Goal: Check status: Check status

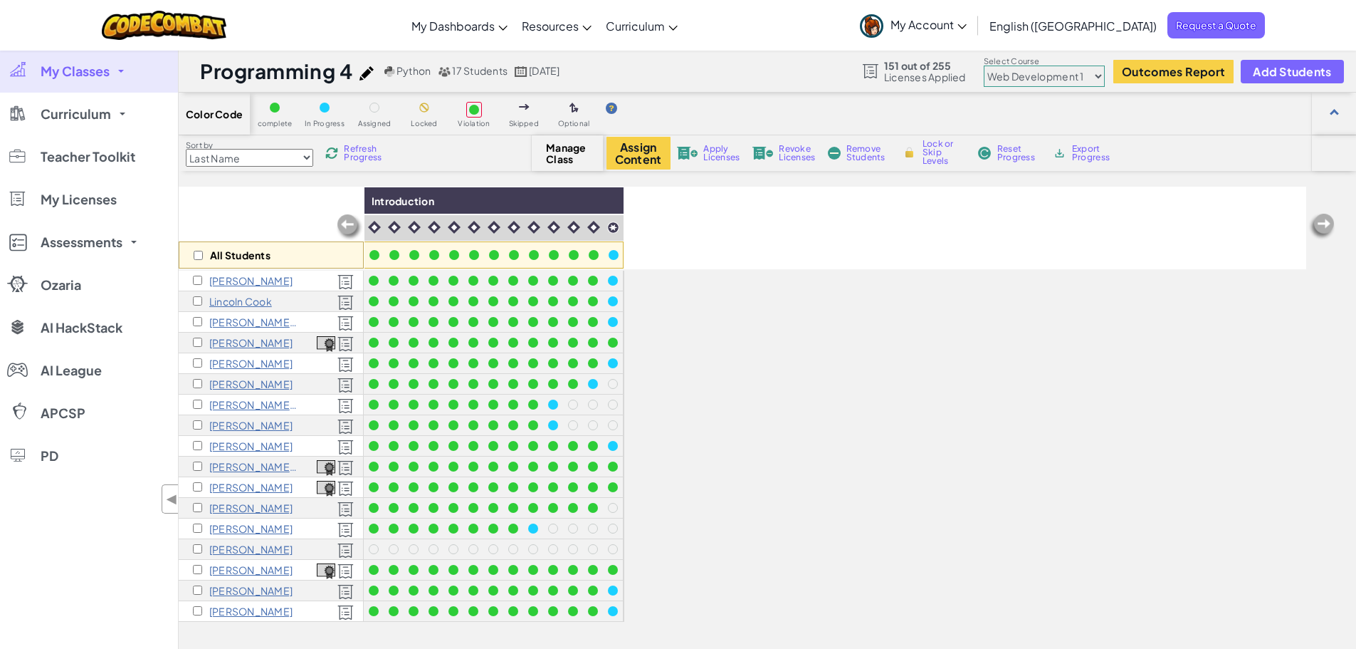
click at [110, 68] on link "My Classes" at bounding box center [89, 71] width 178 height 43
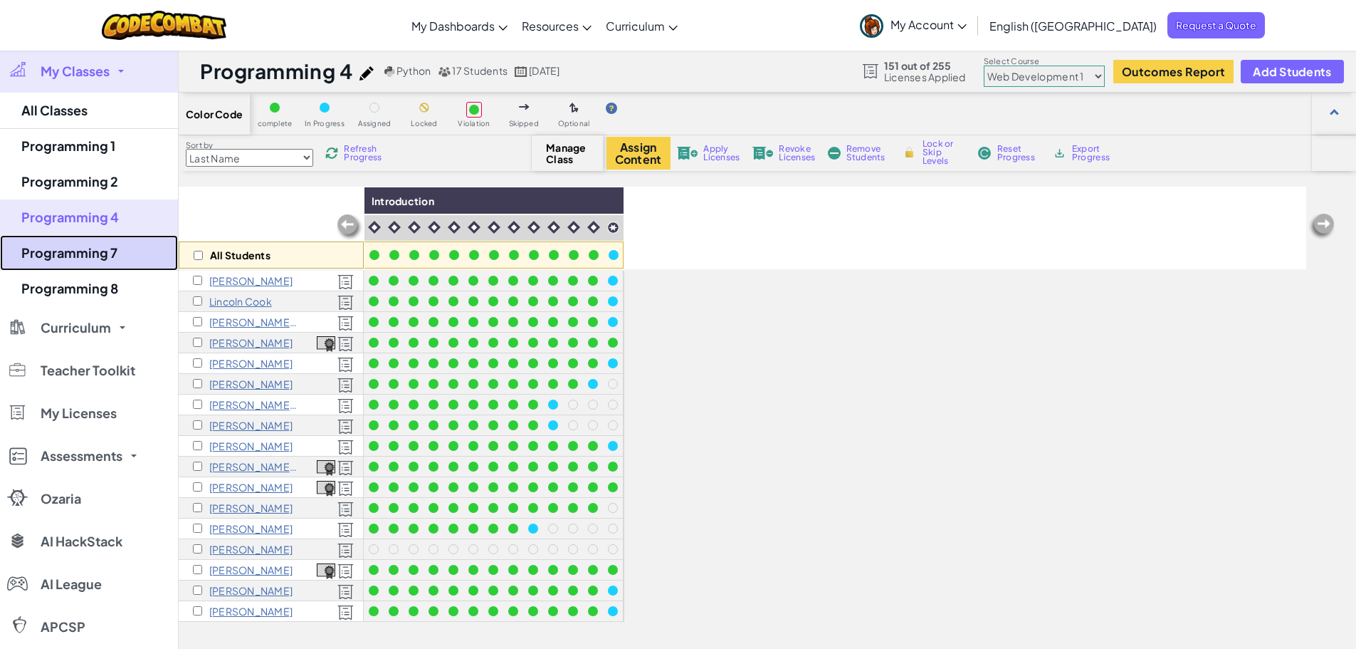
click at [97, 258] on link "Programming 7" at bounding box center [89, 253] width 178 height 36
select select "560f1a9f22961295f9427742"
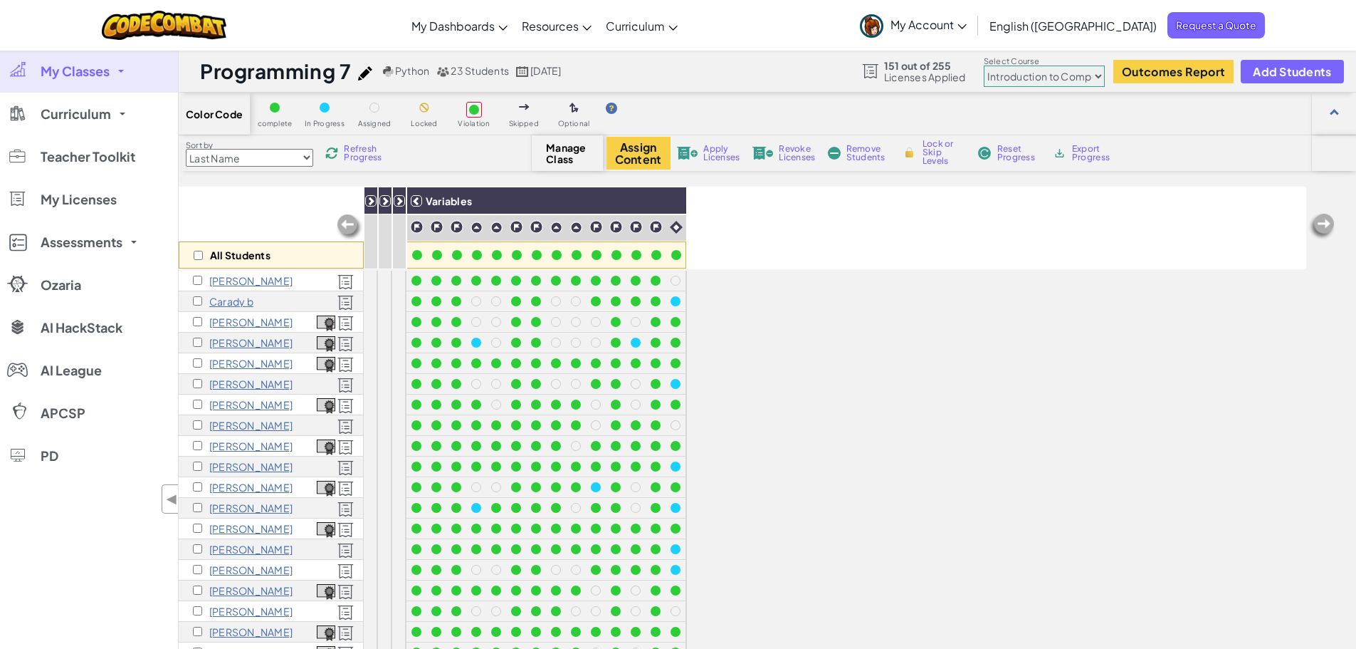
click at [1027, 69] on select "Junior Introduction to Computer Science Game Development 1 Web Development 1 Co…" at bounding box center [1044, 75] width 121 height 21
click at [985, 65] on select "Junior Introduction to Computer Science Game Development 1 Web Development 1 Co…" at bounding box center [1044, 75] width 121 height 21
click at [377, 152] on span "Refresh Progress" at bounding box center [366, 153] width 44 height 17
click at [371, 199] on icon at bounding box center [371, 201] width 10 height 10
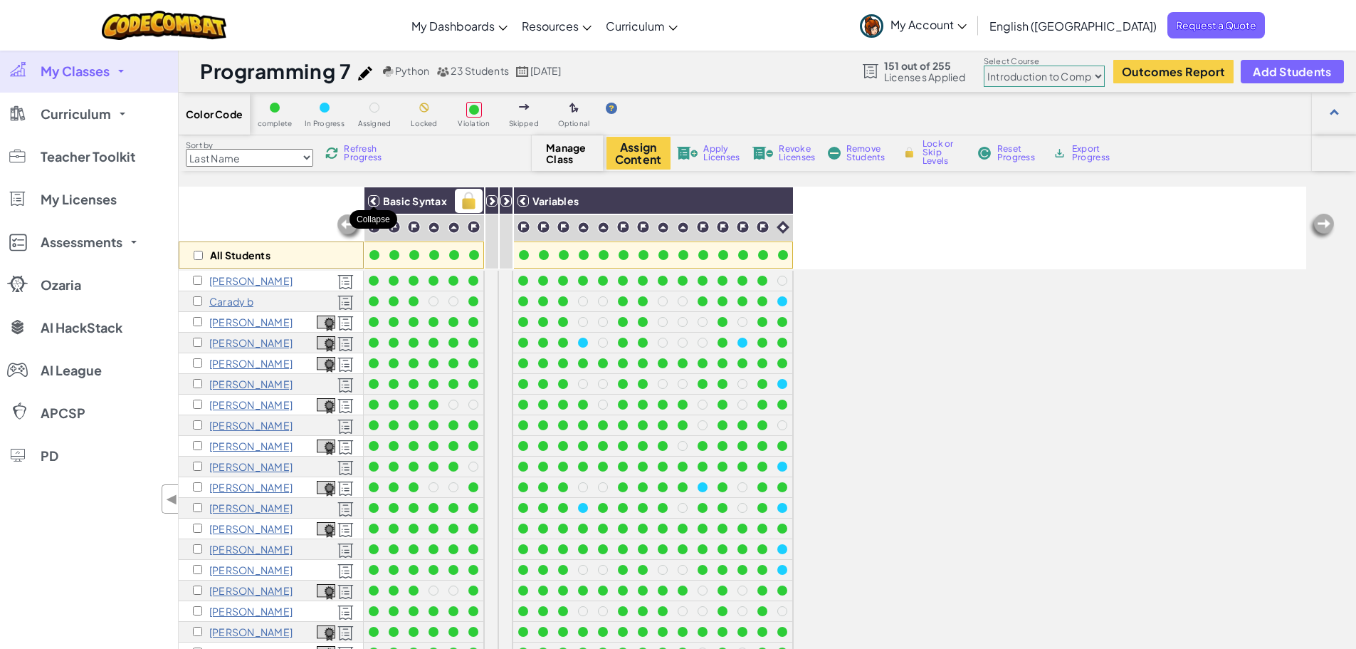
click at [368, 201] on div at bounding box center [373, 200] width 11 height 11
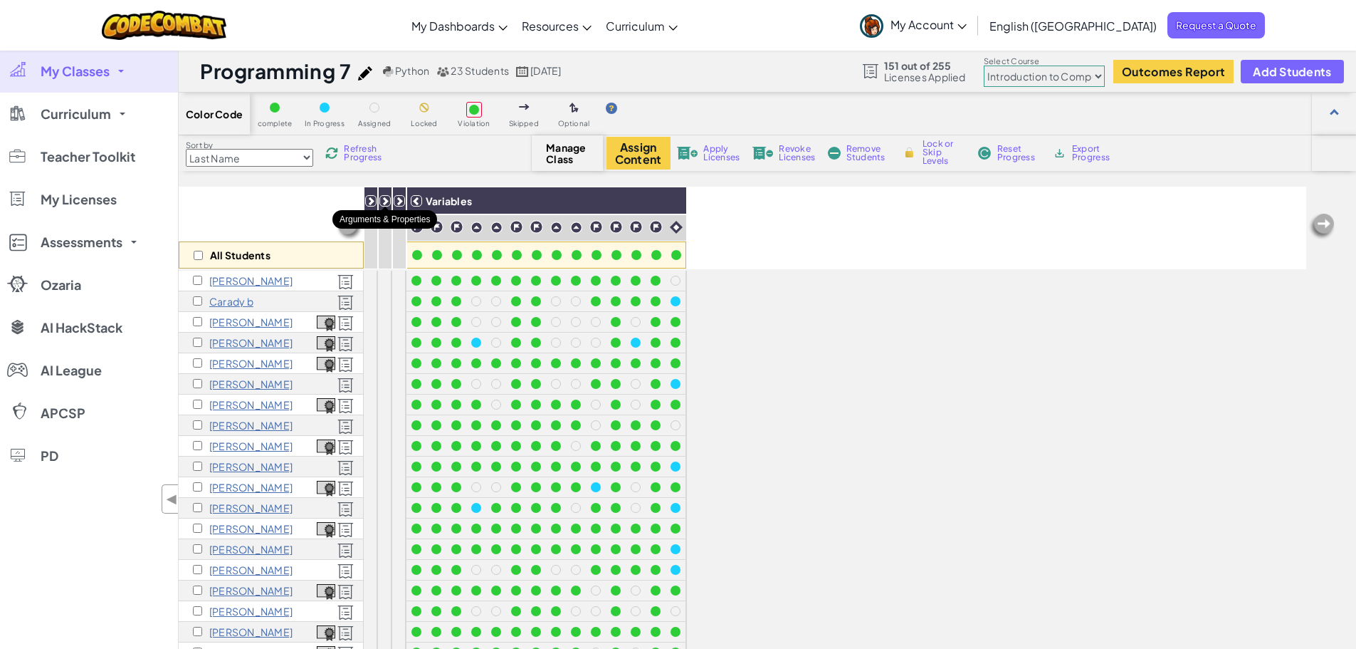
click at [385, 201] on icon at bounding box center [385, 201] width 10 height 10
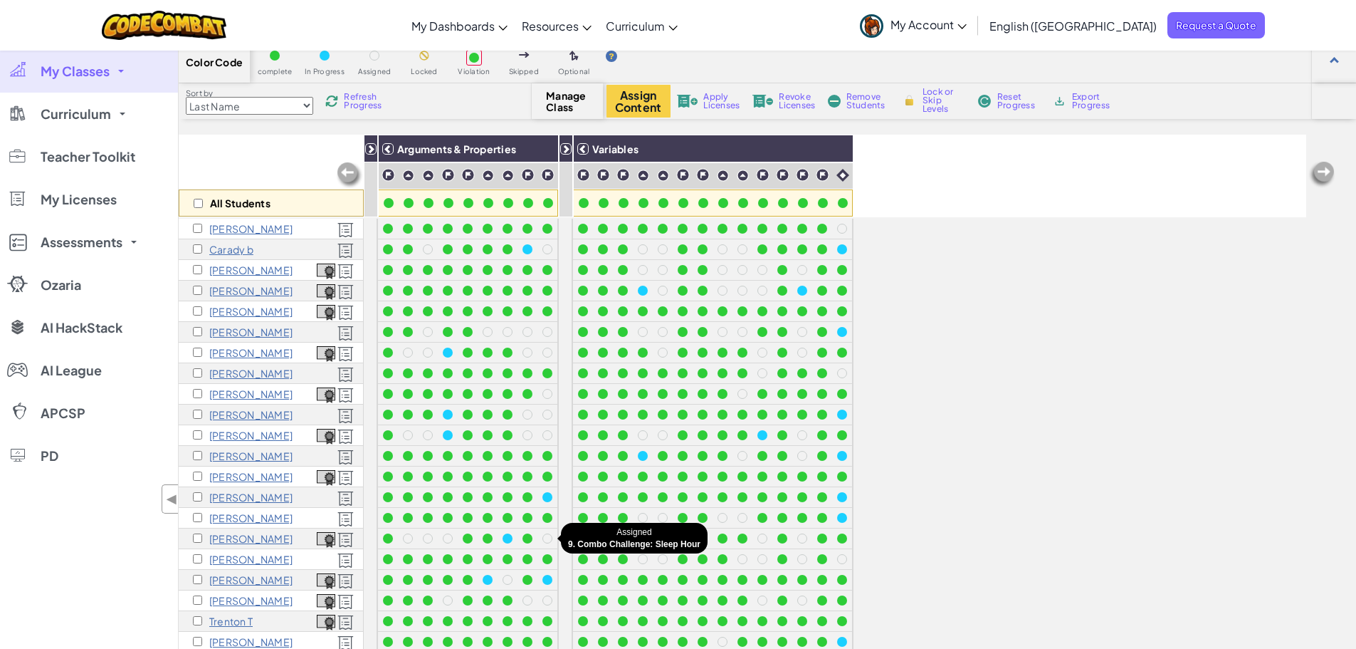
scroll to position [71, 0]
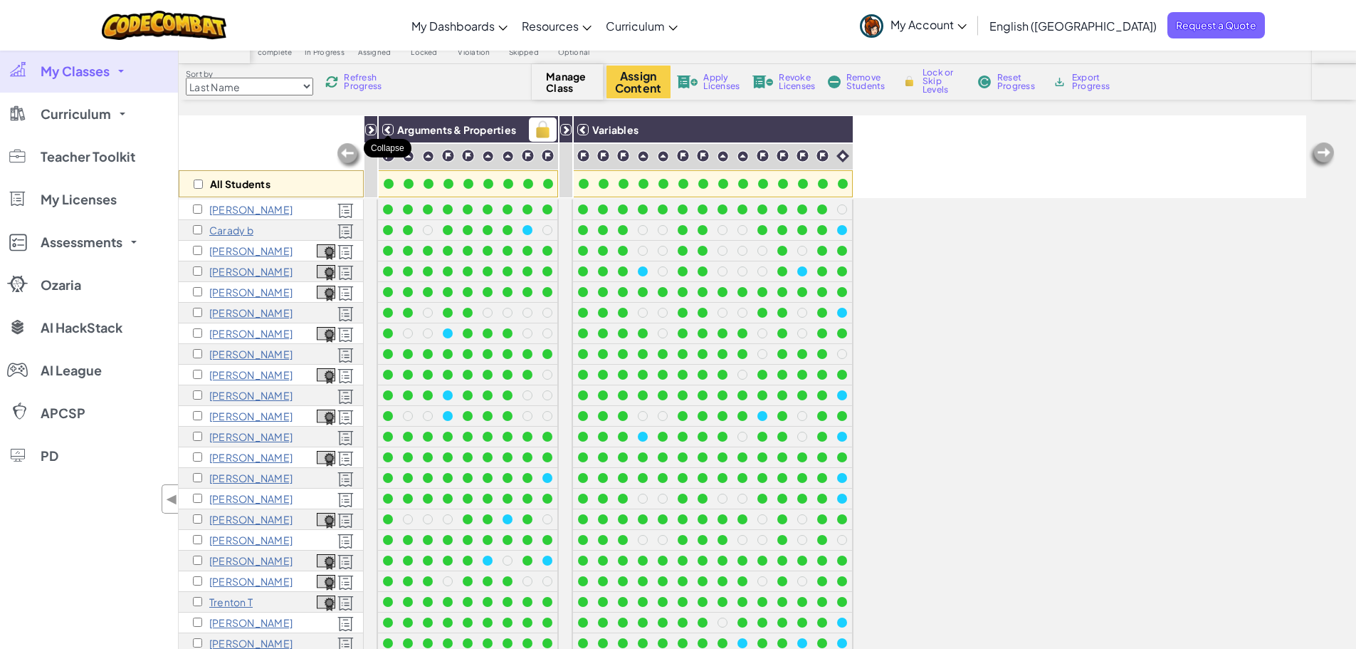
click at [390, 127] on icon at bounding box center [388, 130] width 10 height 10
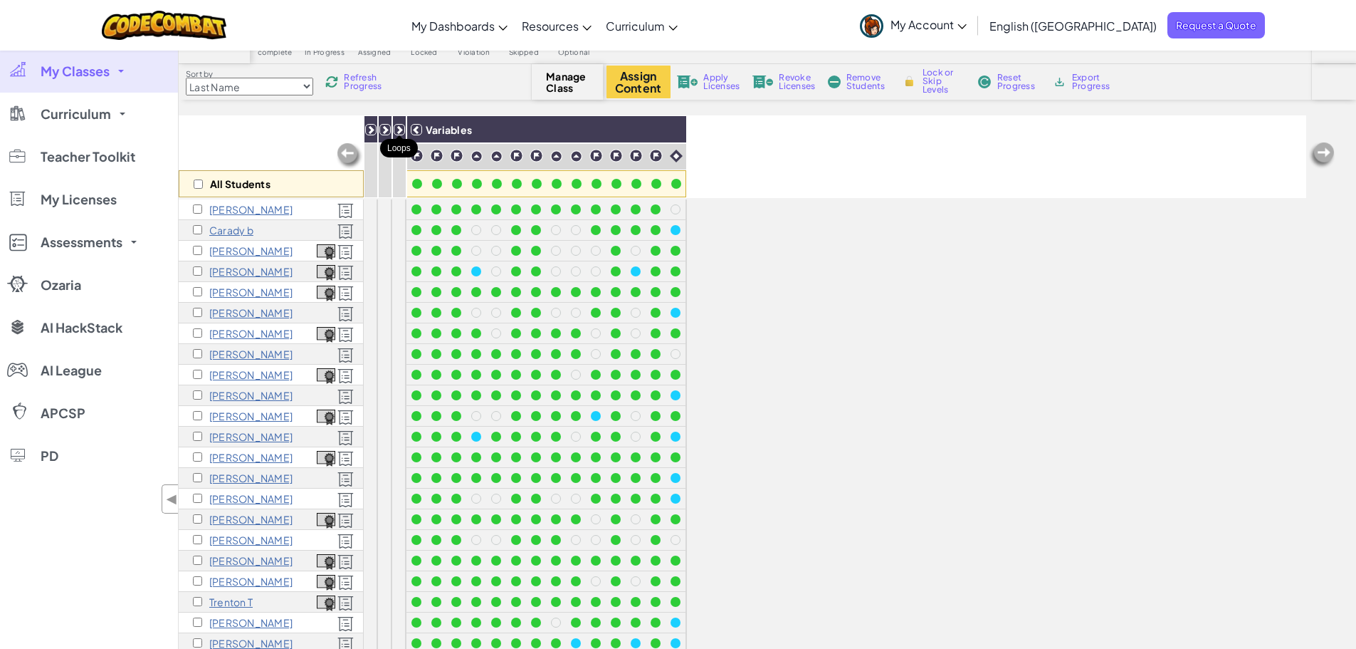
click at [399, 126] on icon at bounding box center [399, 130] width 10 height 10
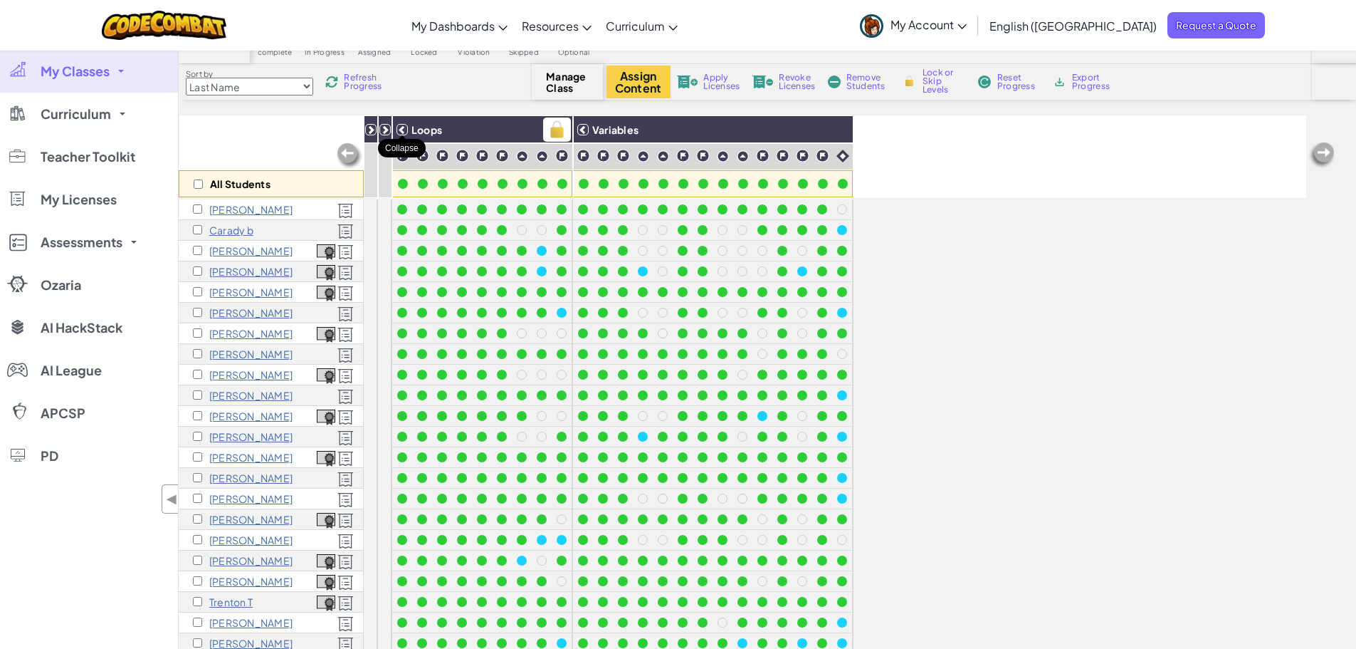
click at [400, 131] on icon at bounding box center [402, 130] width 10 height 10
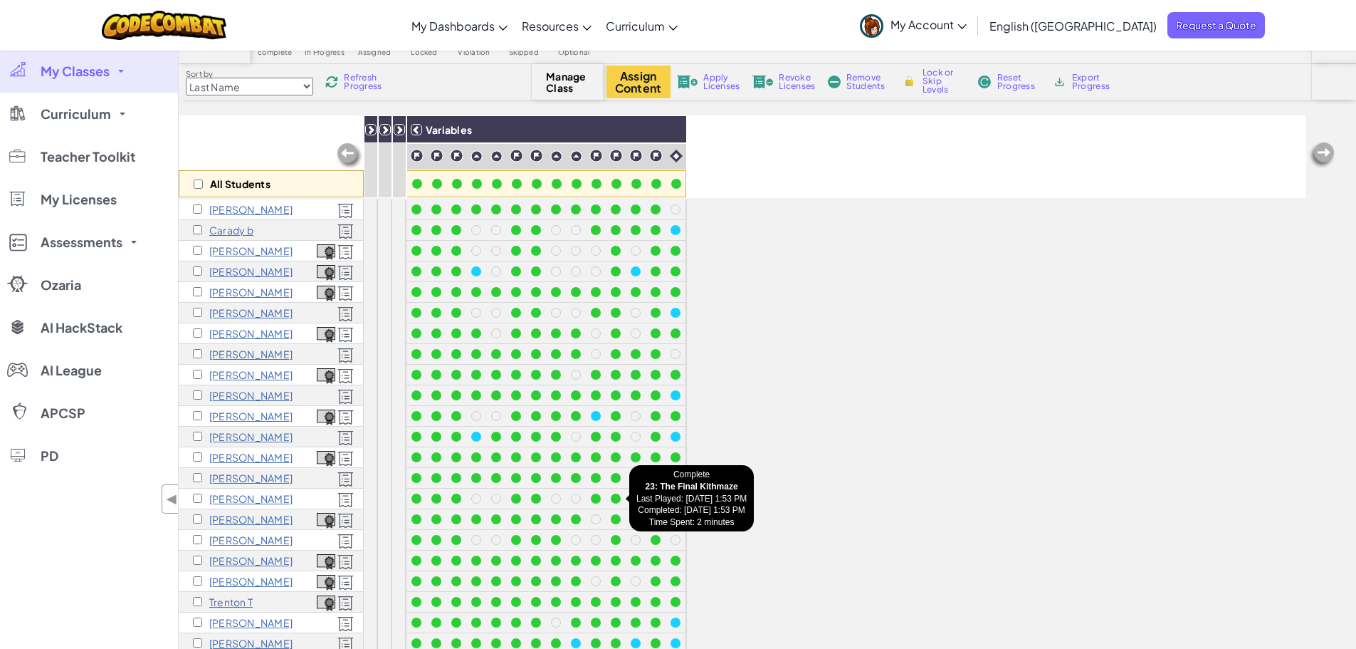
drag, startPoint x: 609, startPoint y: 495, endPoint x: 958, endPoint y: 327, distance: 386.9
click at [958, 327] on div "All Students Basic Syntax Arguments & Properties Loops Variables [PERSON_NAME] …" at bounding box center [743, 403] width 1128 height 577
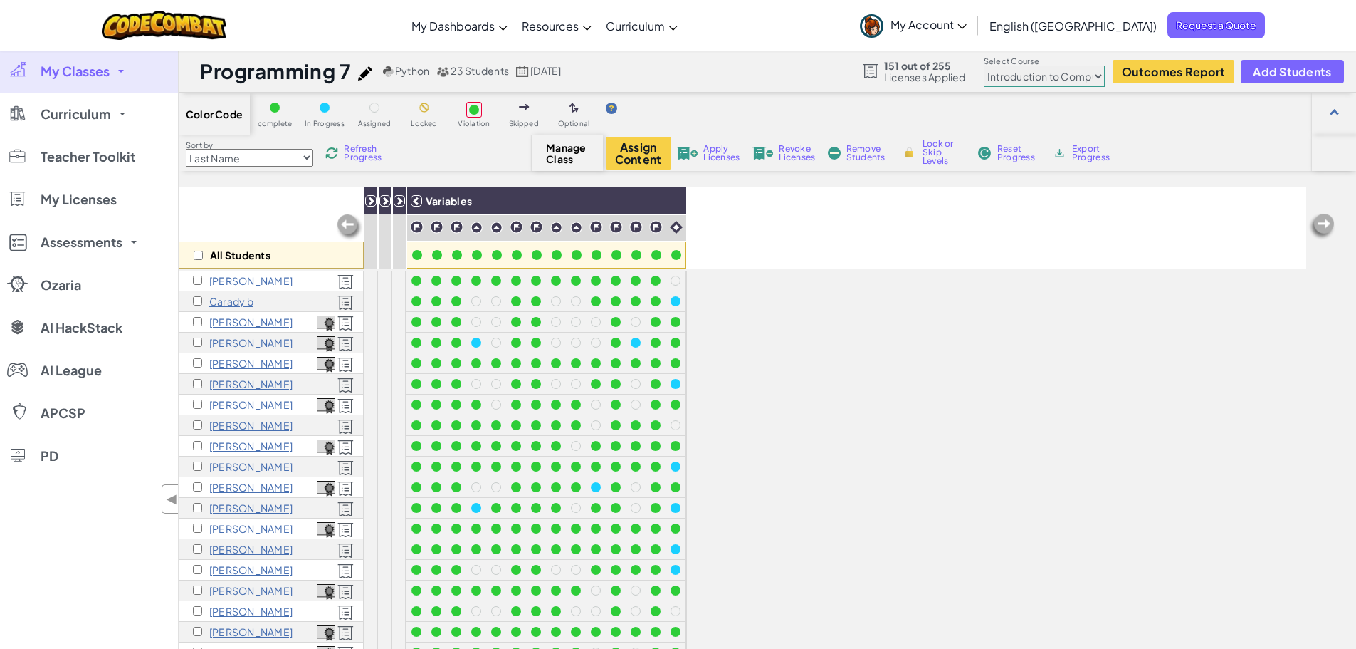
click at [1069, 73] on select "Junior Introduction to Computer Science Game Development 1 Web Development 1 Co…" at bounding box center [1044, 75] width 121 height 21
select select "5789587aad86a6efb573701e"
click at [985, 65] on select "Junior Introduction to Computer Science Game Development 1 Web Development 1 Co…" at bounding box center [1044, 75] width 121 height 21
